Goal: Task Accomplishment & Management: Manage account settings

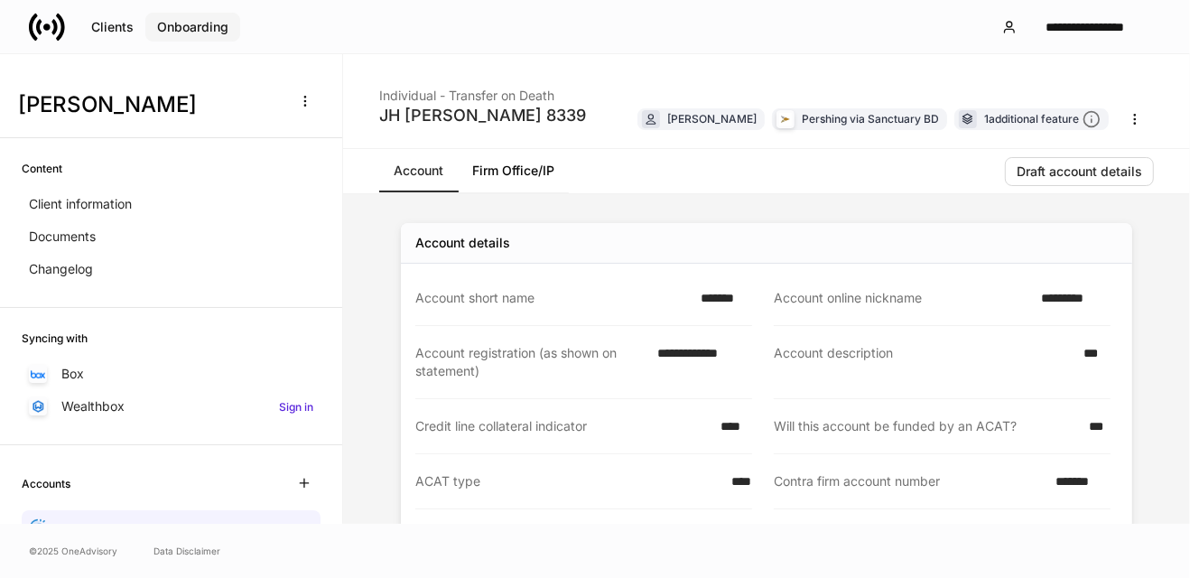
scroll to position [358, 0]
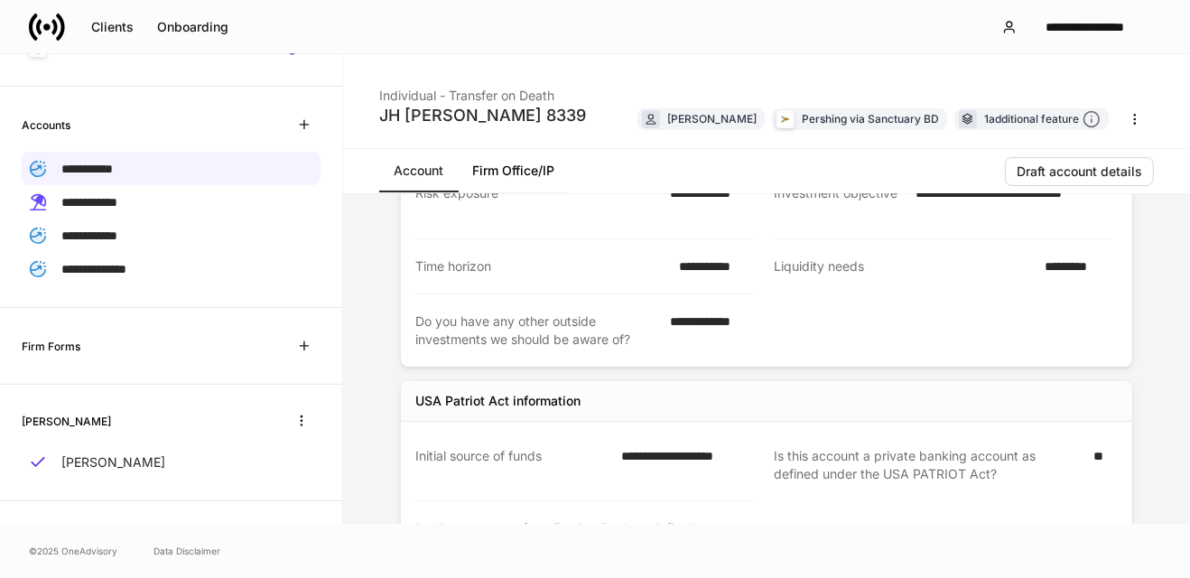
click at [116, 12] on div "Clients Onboarding" at bounding box center [134, 27] width 211 height 36
click at [117, 17] on button "Clients" at bounding box center [112, 27] width 66 height 29
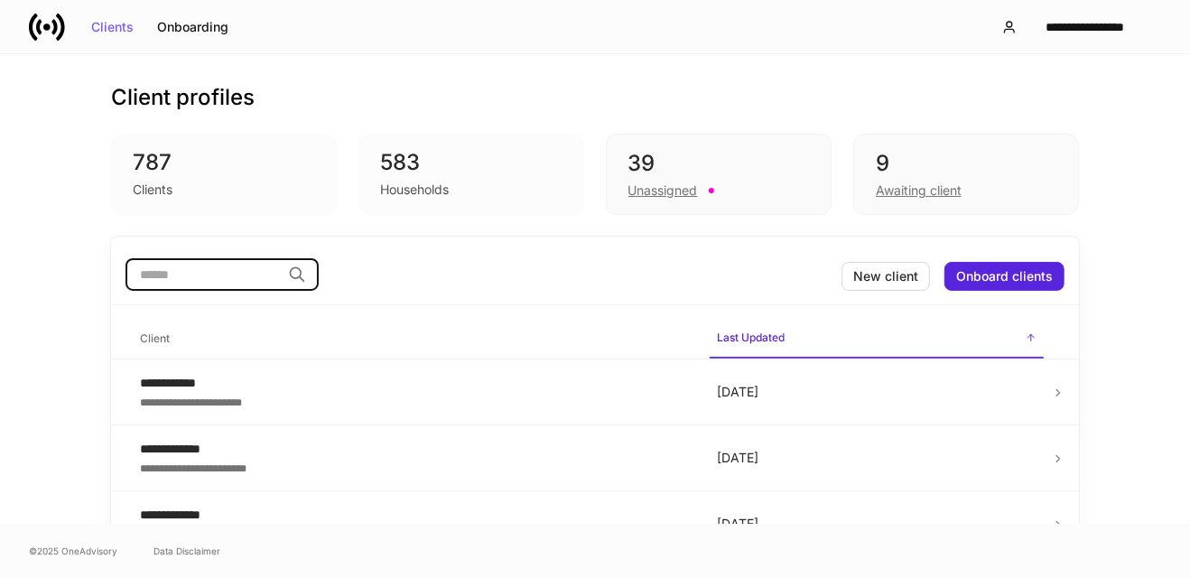
click at [242, 280] on input "search" at bounding box center [202, 274] width 155 height 32
click at [918, 175] on div "9" at bounding box center [966, 163] width 181 height 29
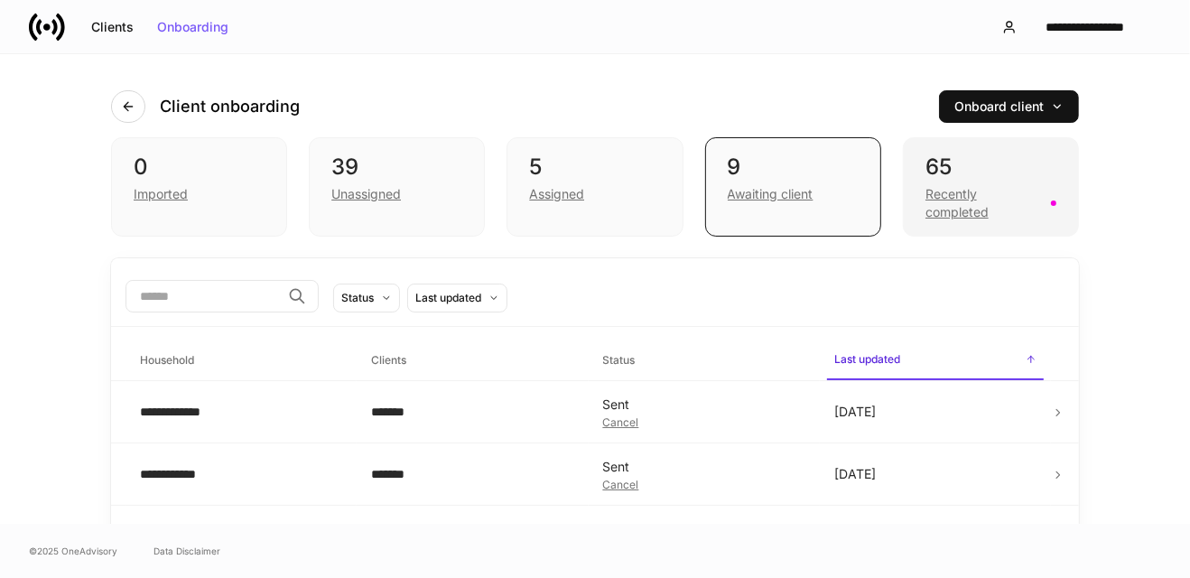
click at [1005, 191] on div "Recently completed" at bounding box center [982, 203] width 115 height 36
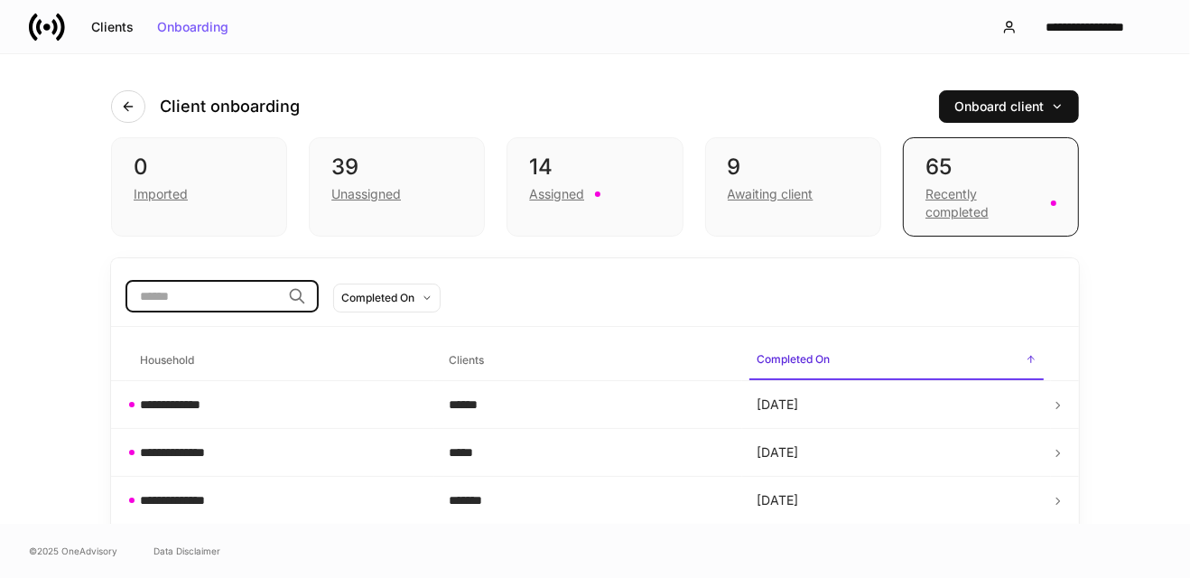
click at [229, 303] on input "search" at bounding box center [202, 296] width 155 height 32
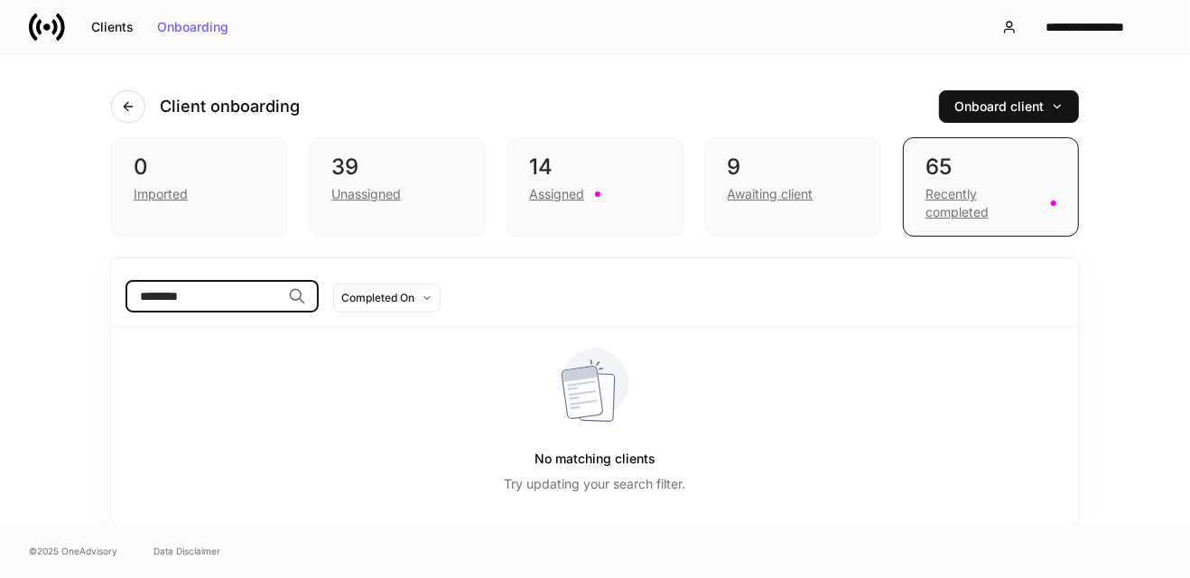
type input "********"
click at [275, 234] on div "0 Imported" at bounding box center [199, 186] width 176 height 99
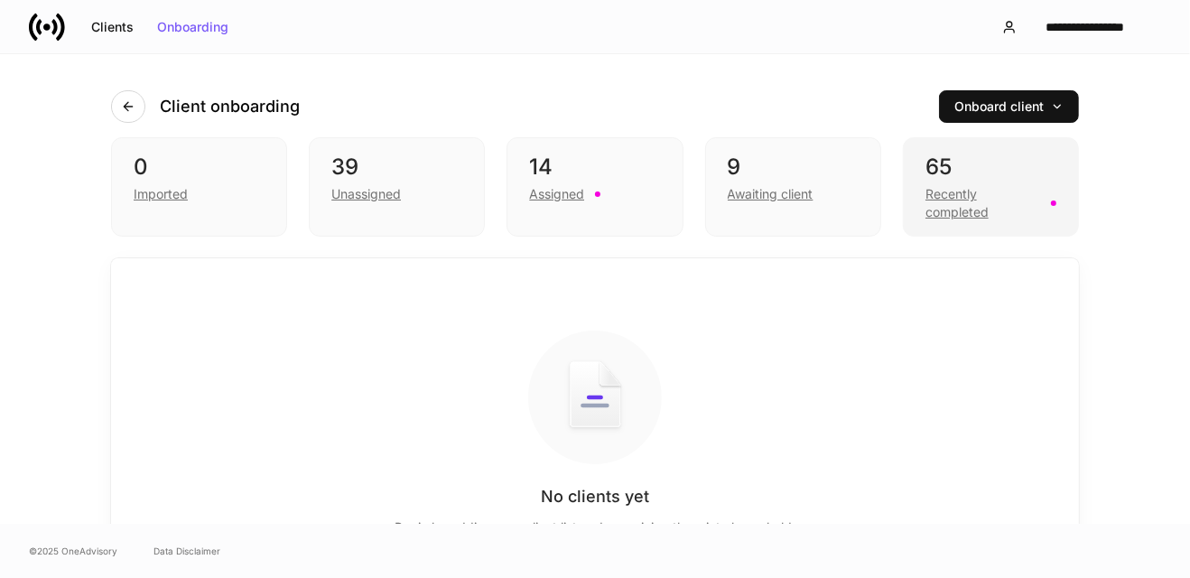
click at [938, 165] on div "65" at bounding box center [990, 167] width 131 height 29
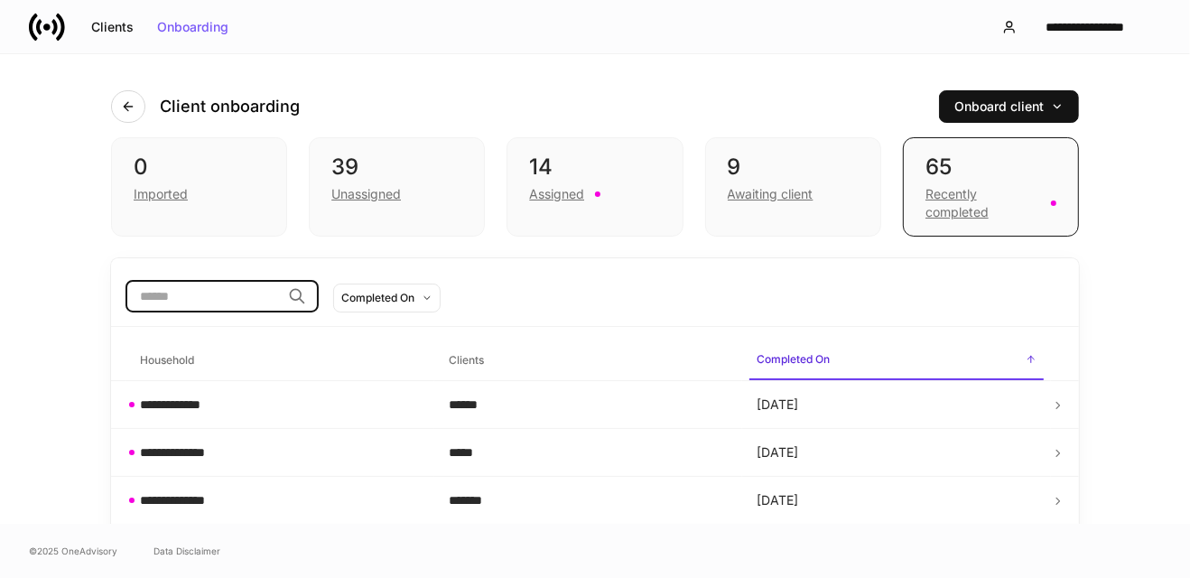
click at [251, 304] on input "search" at bounding box center [202, 296] width 155 height 32
paste input "******"
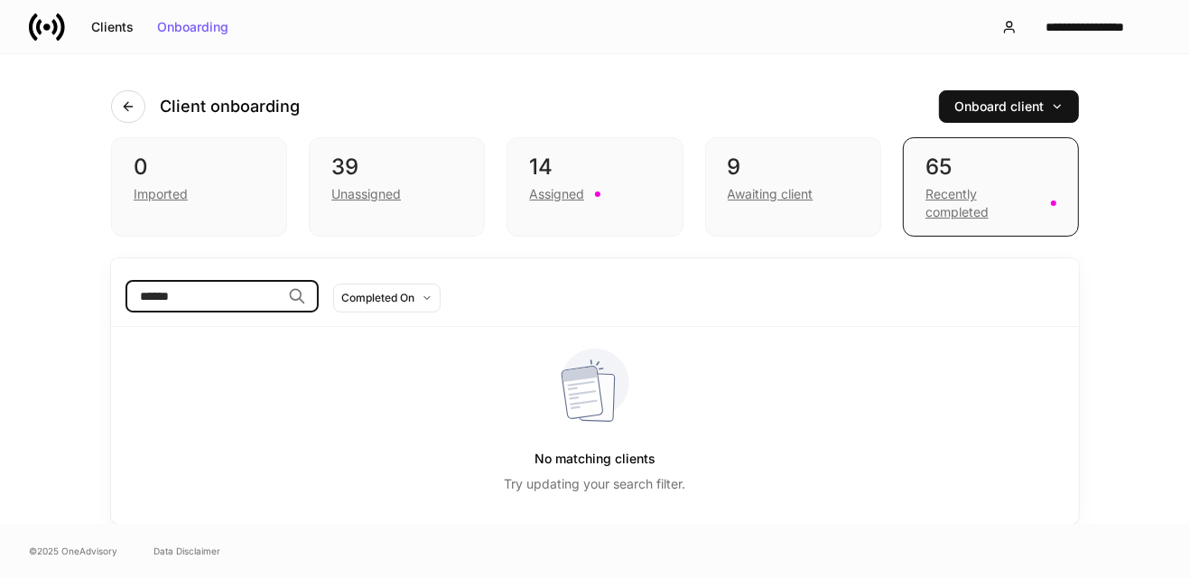
type input "******"
click at [189, 185] on div "Imported" at bounding box center [199, 192] width 131 height 22
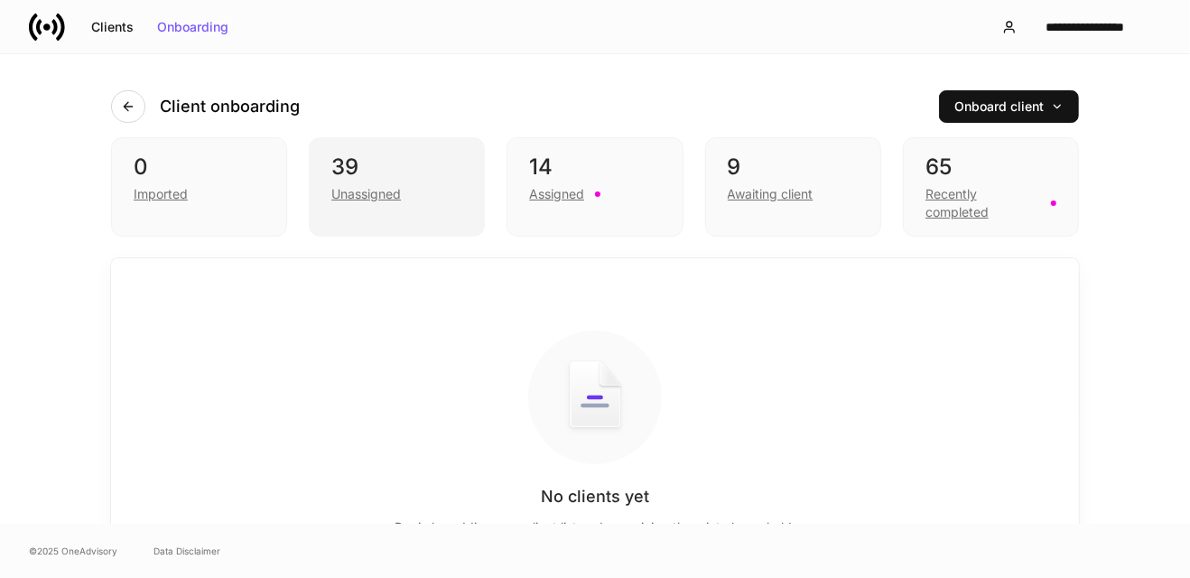
click at [349, 196] on div "Unassigned" at bounding box center [366, 194] width 70 height 18
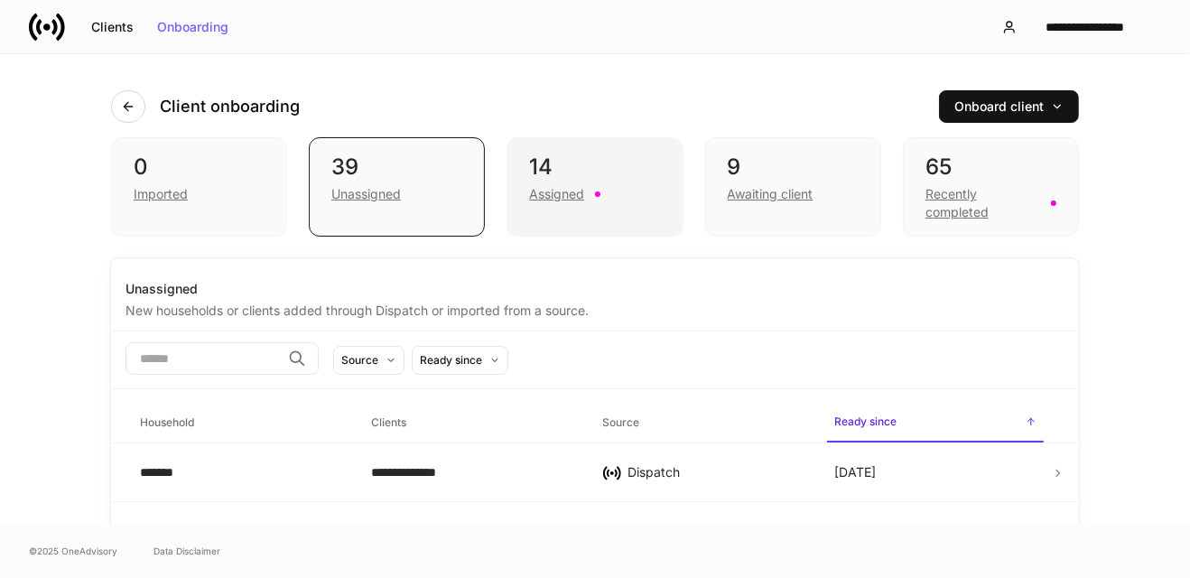
click at [524, 209] on div "14 Assigned" at bounding box center [594, 186] width 176 height 99
